Goal: Task Accomplishment & Management: Complete application form

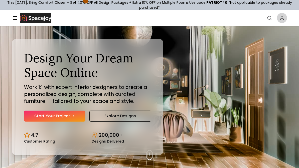
click at [77, 118] on link "Start Your Project" at bounding box center [54, 116] width 61 height 11
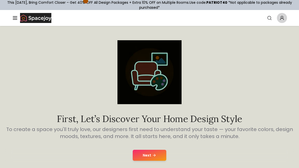
click at [161, 157] on button "Next" at bounding box center [150, 155] width 34 height 11
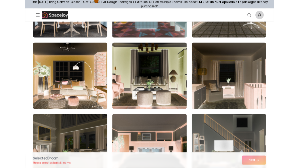
scroll to position [273, 0]
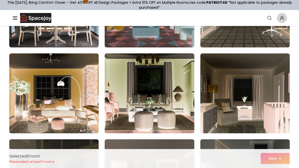
click at [246, 83] on img at bounding box center [244, 94] width 89 height 80
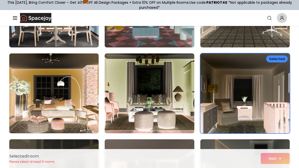
click at [279, 61] on div "Selected" at bounding box center [277, 59] width 22 height 7
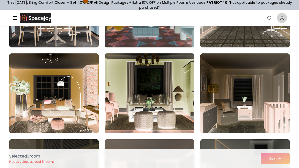
click at [242, 86] on img at bounding box center [244, 94] width 89 height 80
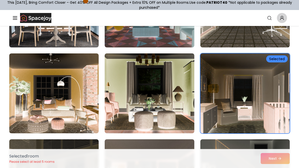
click at [244, 86] on img at bounding box center [244, 94] width 89 height 80
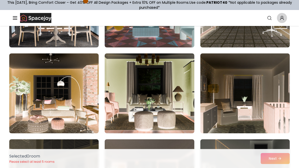
click at [257, 78] on img at bounding box center [244, 94] width 89 height 80
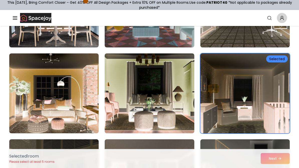
click at [278, 160] on div "Selected 1 room Please select at least 5 rooms Next" at bounding box center [149, 158] width 288 height 19
click at [264, 76] on img at bounding box center [244, 94] width 89 height 80
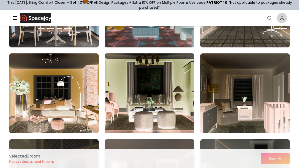
click at [254, 78] on img at bounding box center [244, 94] width 89 height 80
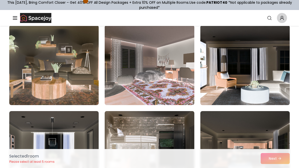
scroll to position [38, 0]
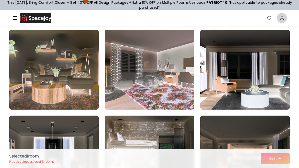
click at [83, 55] on img at bounding box center [53, 70] width 89 height 80
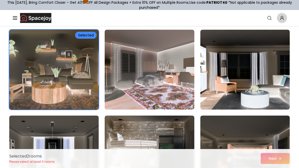
click at [156, 52] on img at bounding box center [149, 70] width 89 height 80
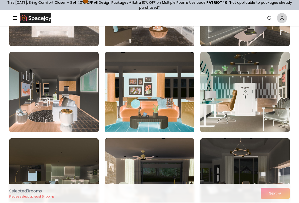
scroll to position [539, 0]
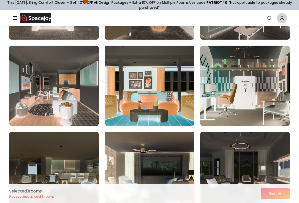
click at [220, 68] on img at bounding box center [244, 86] width 89 height 80
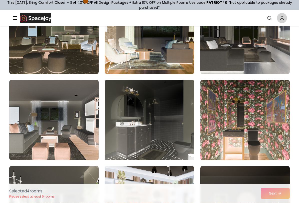
scroll to position [677, 0]
click at [168, 98] on img at bounding box center [149, 120] width 89 height 80
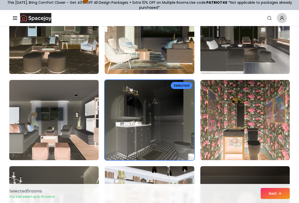
click at [274, 168] on button "Next" at bounding box center [274, 193] width 29 height 11
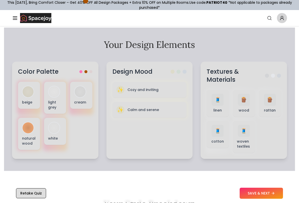
scroll to position [173, 0]
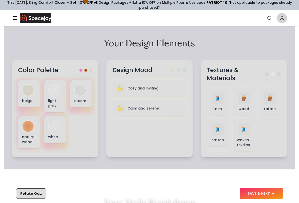
click at [262, 168] on button "SAVE & NEXT" at bounding box center [260, 193] width 43 height 11
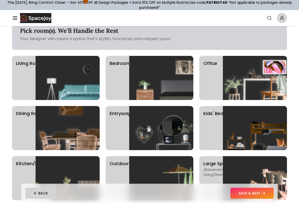
scroll to position [13, 0]
click at [163, 72] on img at bounding box center [161, 78] width 64 height 44
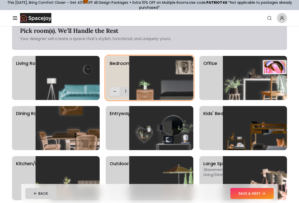
click at [251, 168] on button "SAVE & NEXT" at bounding box center [251, 193] width 43 height 11
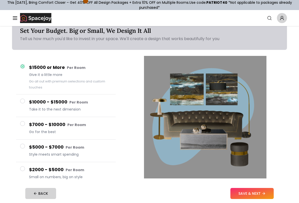
click at [255, 168] on button "SAVE & NEXT" at bounding box center [251, 193] width 43 height 11
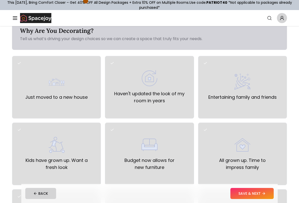
click at [86, 85] on div "Just moved to a new house" at bounding box center [56, 87] width 62 height 27
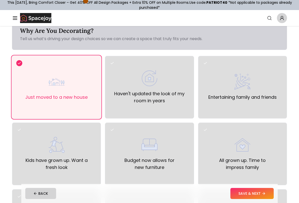
click at [258, 168] on button "SAVE & NEXT" at bounding box center [251, 193] width 43 height 11
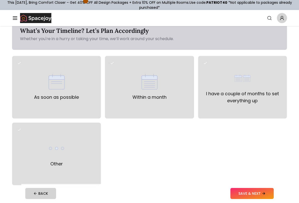
click at [86, 74] on div "As soon as possible" at bounding box center [56, 87] width 89 height 63
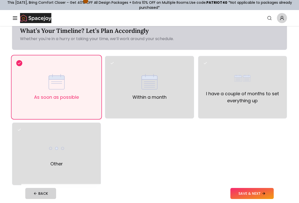
click at [86, 71] on div "As soon as possible" at bounding box center [56, 87] width 89 height 63
click at [254, 168] on button "SAVE & NEXT" at bounding box center [251, 193] width 43 height 11
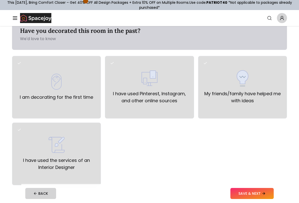
click at [91, 84] on div "I am decorating for the first time" at bounding box center [56, 87] width 73 height 27
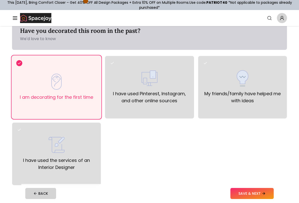
scroll to position [14, 0]
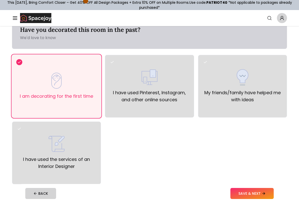
click at [251, 168] on button "SAVE & NEXT" at bounding box center [251, 193] width 43 height 11
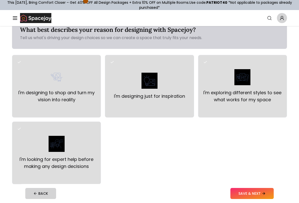
click at [81, 83] on div "I'm designing to shop and turn my vision into reality" at bounding box center [56, 86] width 80 height 34
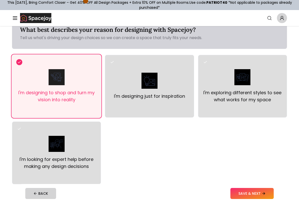
click at [251, 168] on button "SAVE & NEXT" at bounding box center [251, 193] width 43 height 11
